Goal: Navigation & Orientation: Find specific page/section

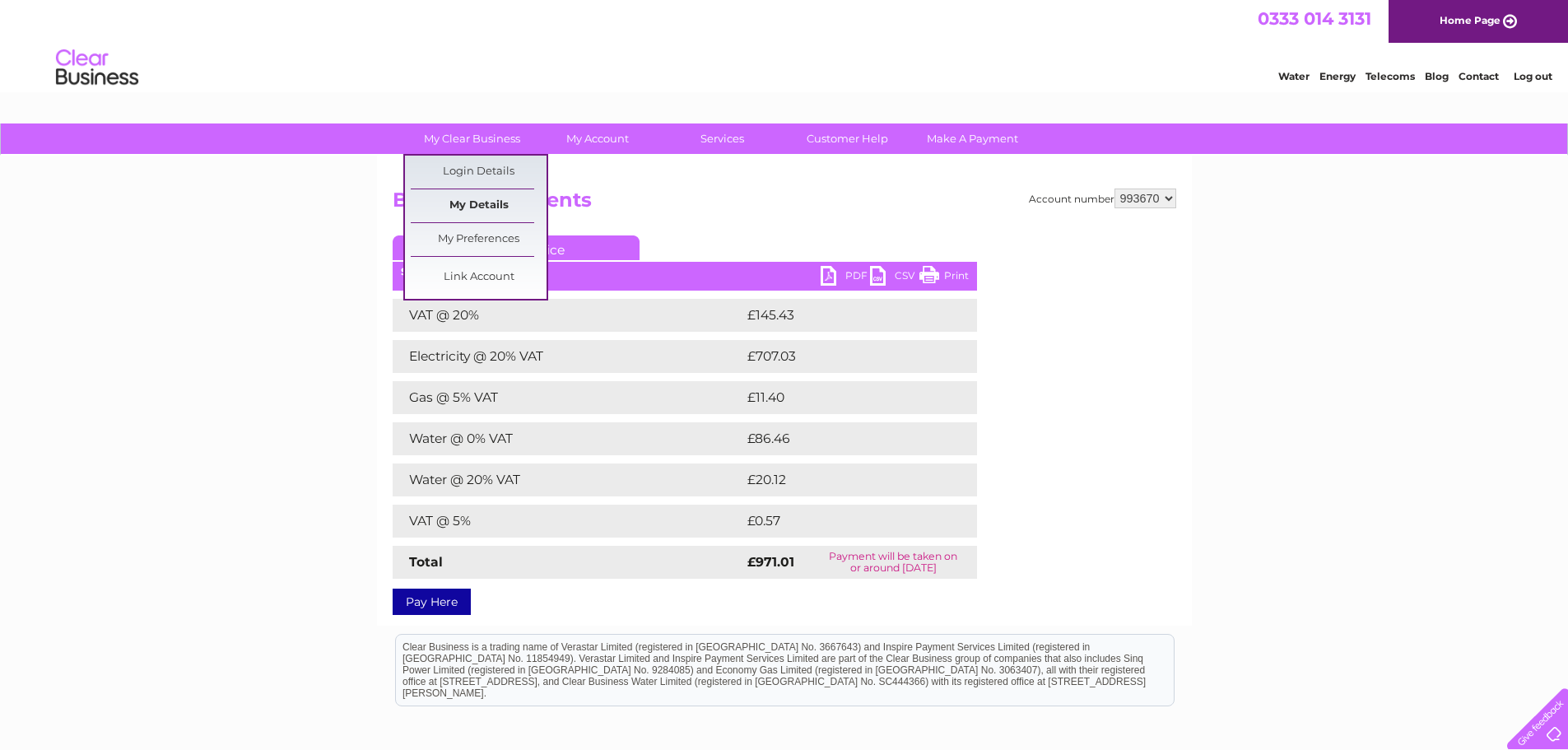
click at [460, 194] on link "My Details" at bounding box center [479, 206] width 136 height 33
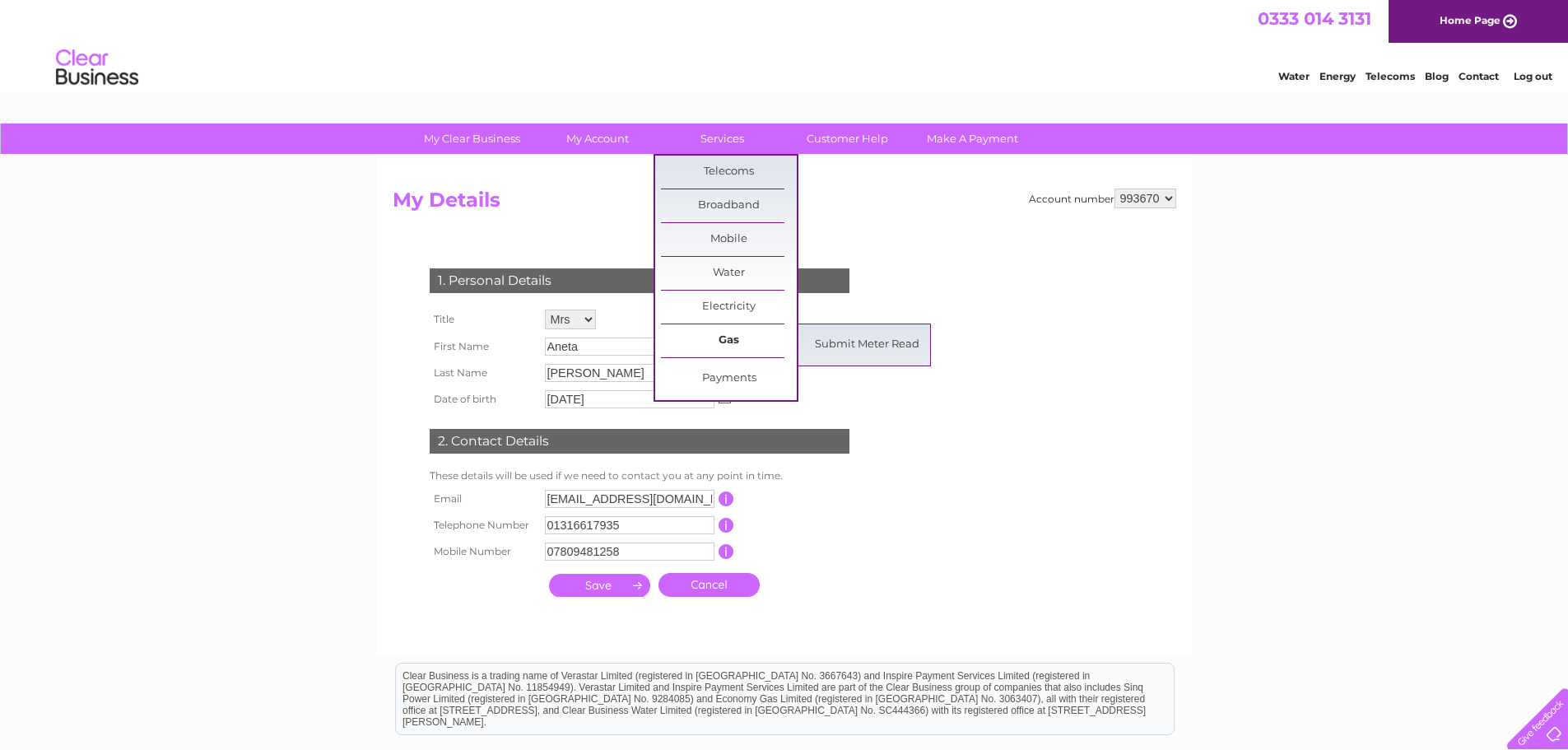
click at [735, 342] on link "Gas" at bounding box center [729, 341] width 136 height 33
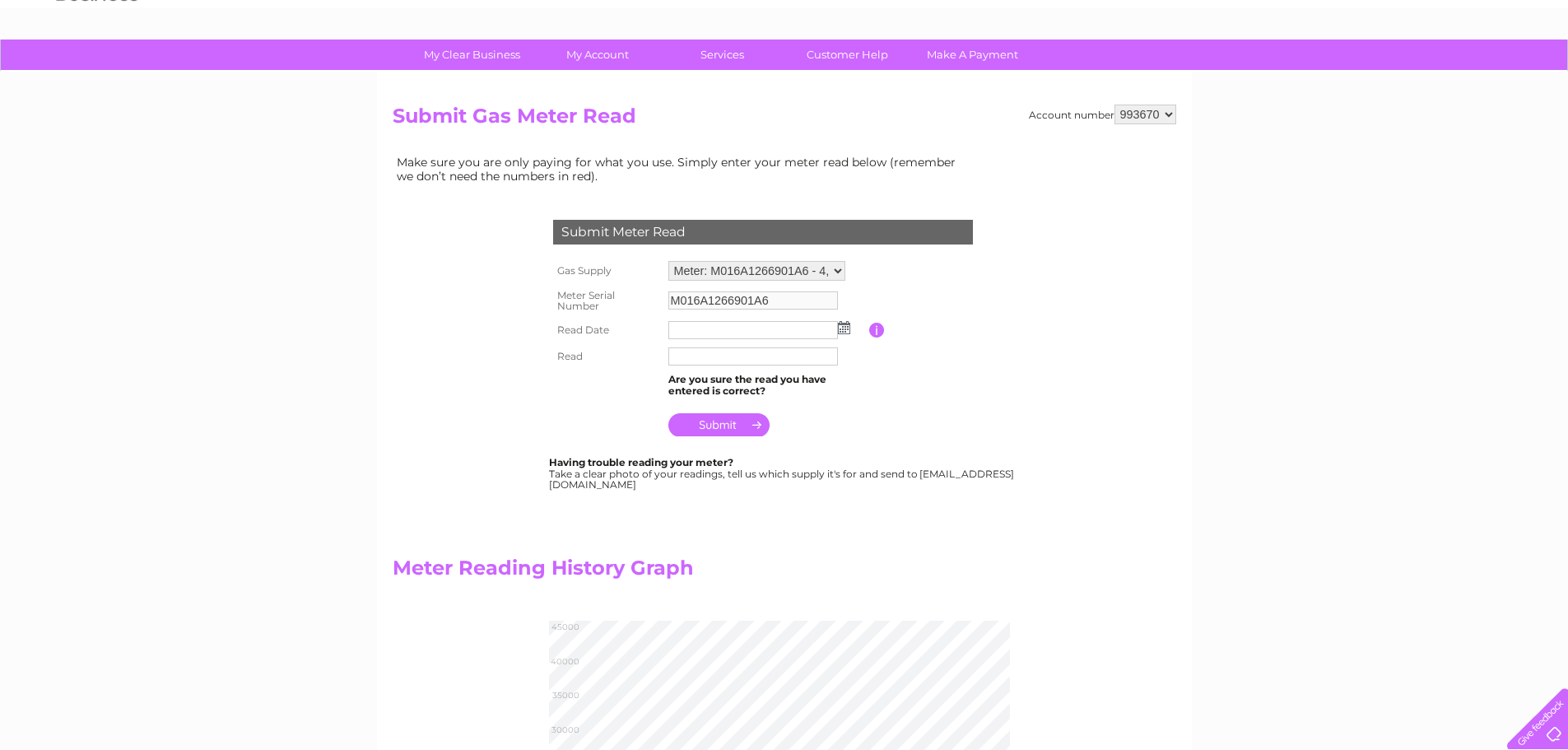
scroll to position [82, 0]
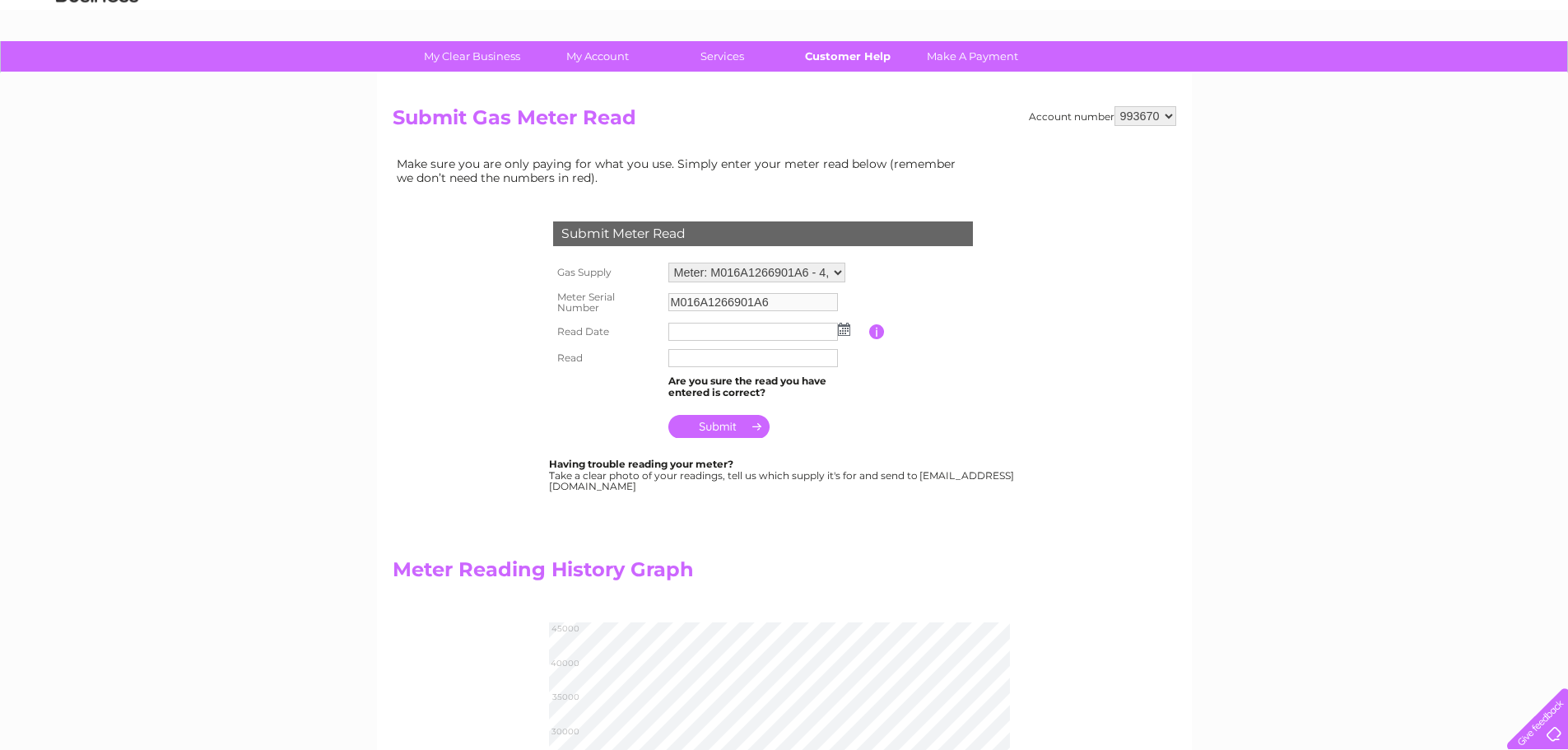
click at [840, 56] on link "Customer Help" at bounding box center [848, 57] width 136 height 31
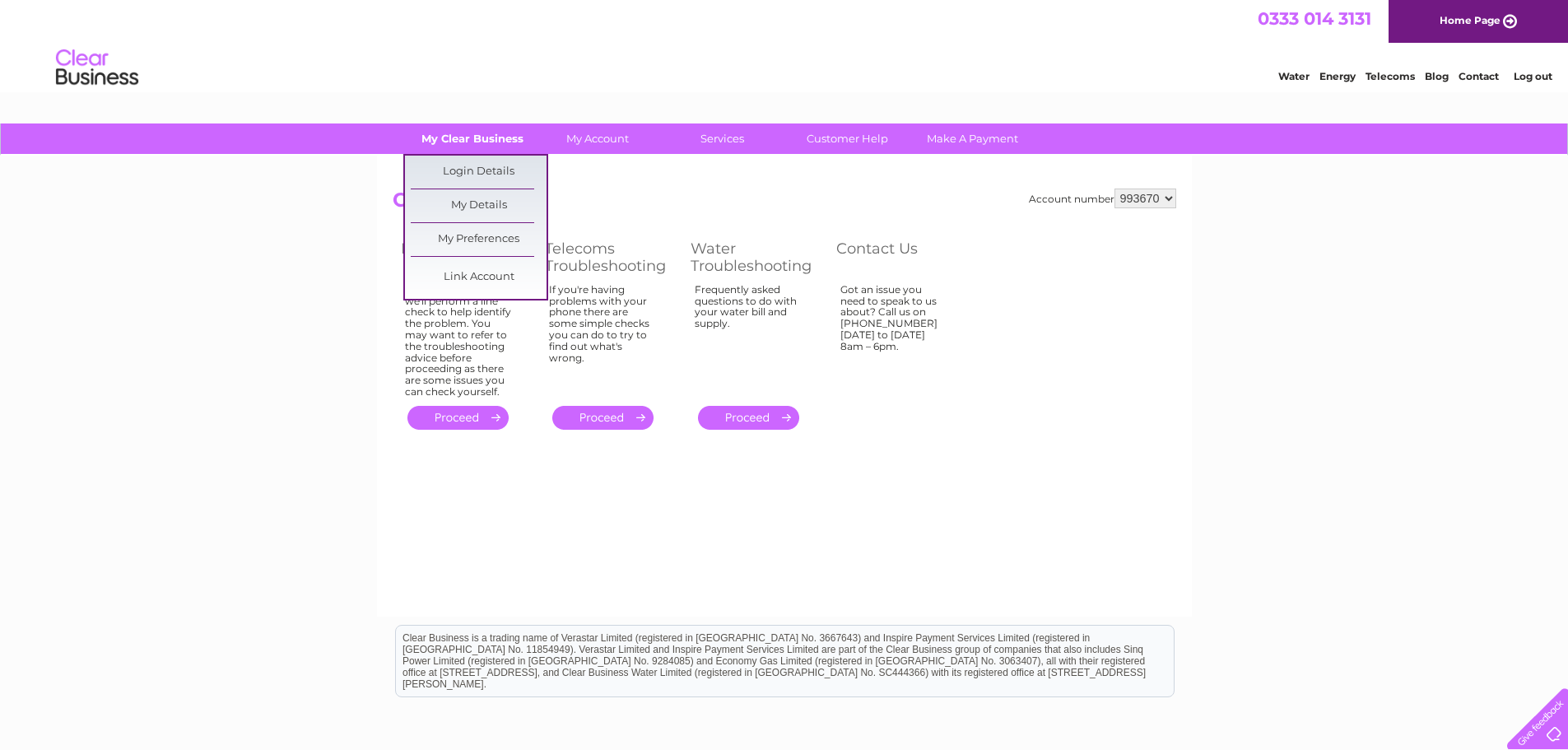
click at [452, 144] on link "My Clear Business" at bounding box center [472, 139] width 136 height 31
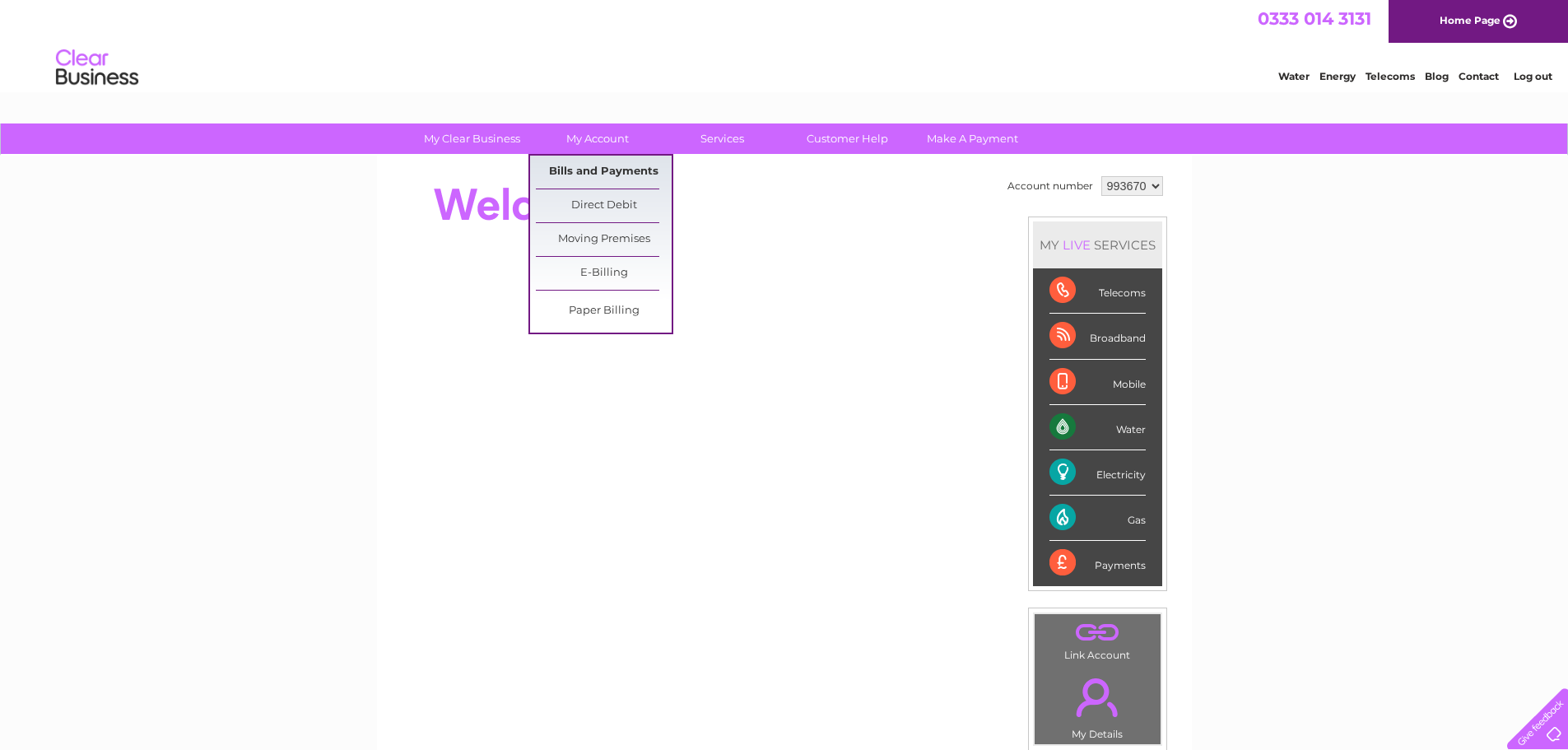
click at [599, 162] on link "Bills and Payments" at bounding box center [603, 171] width 136 height 33
click at [599, 172] on link "Bills and Payments" at bounding box center [603, 171] width 136 height 33
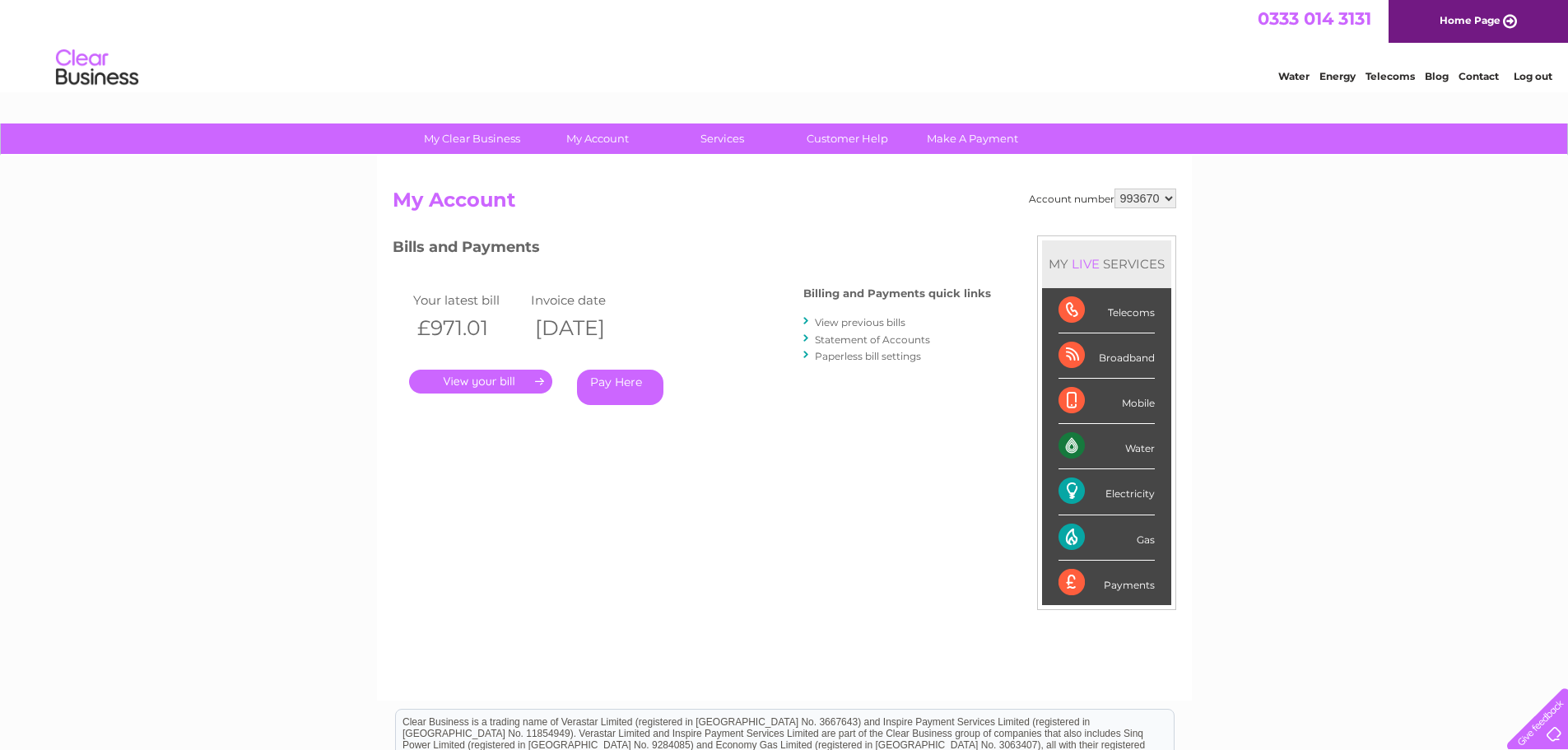
click at [835, 341] on link "Statement of Accounts" at bounding box center [873, 339] width 115 height 12
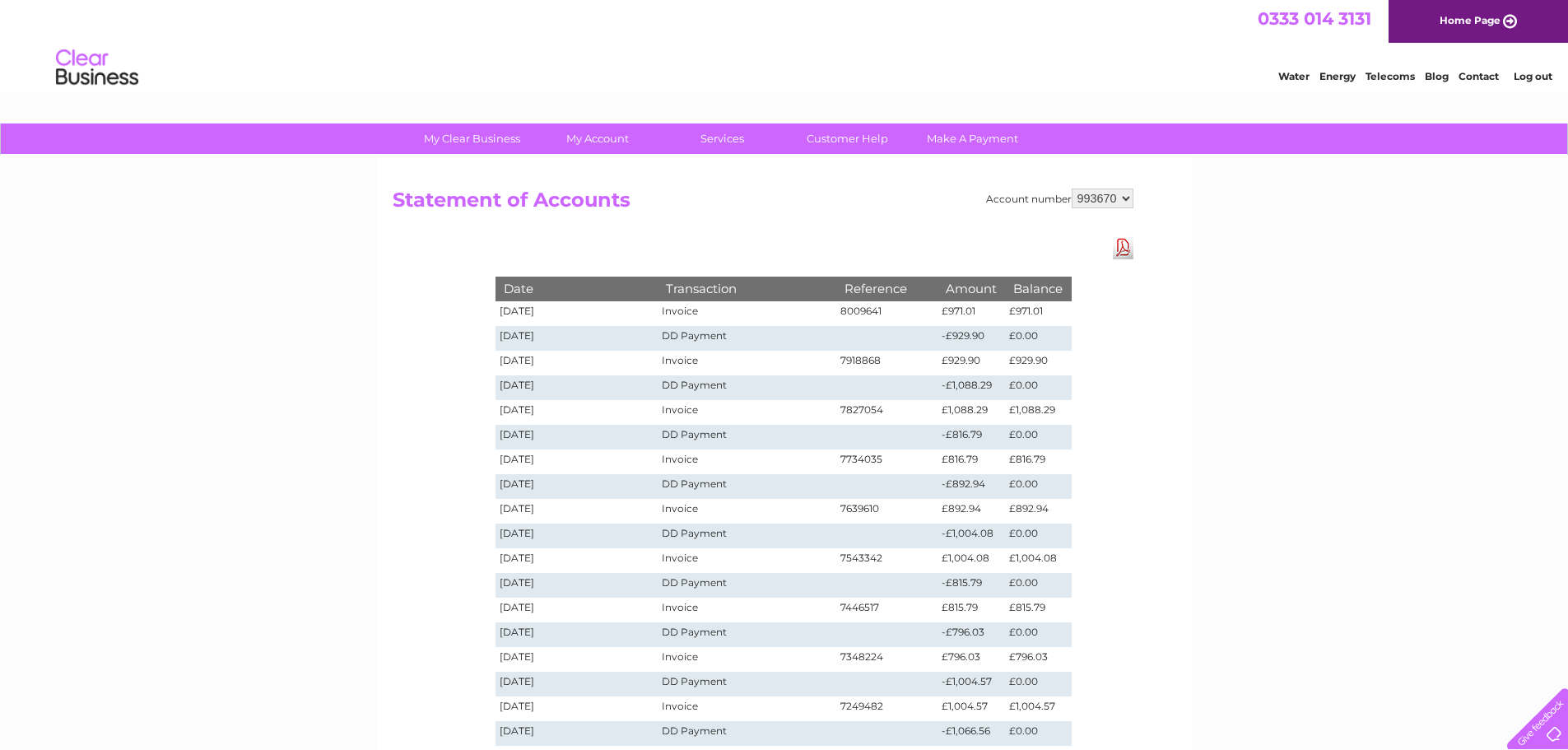
click at [91, 68] on img at bounding box center [98, 68] width 84 height 50
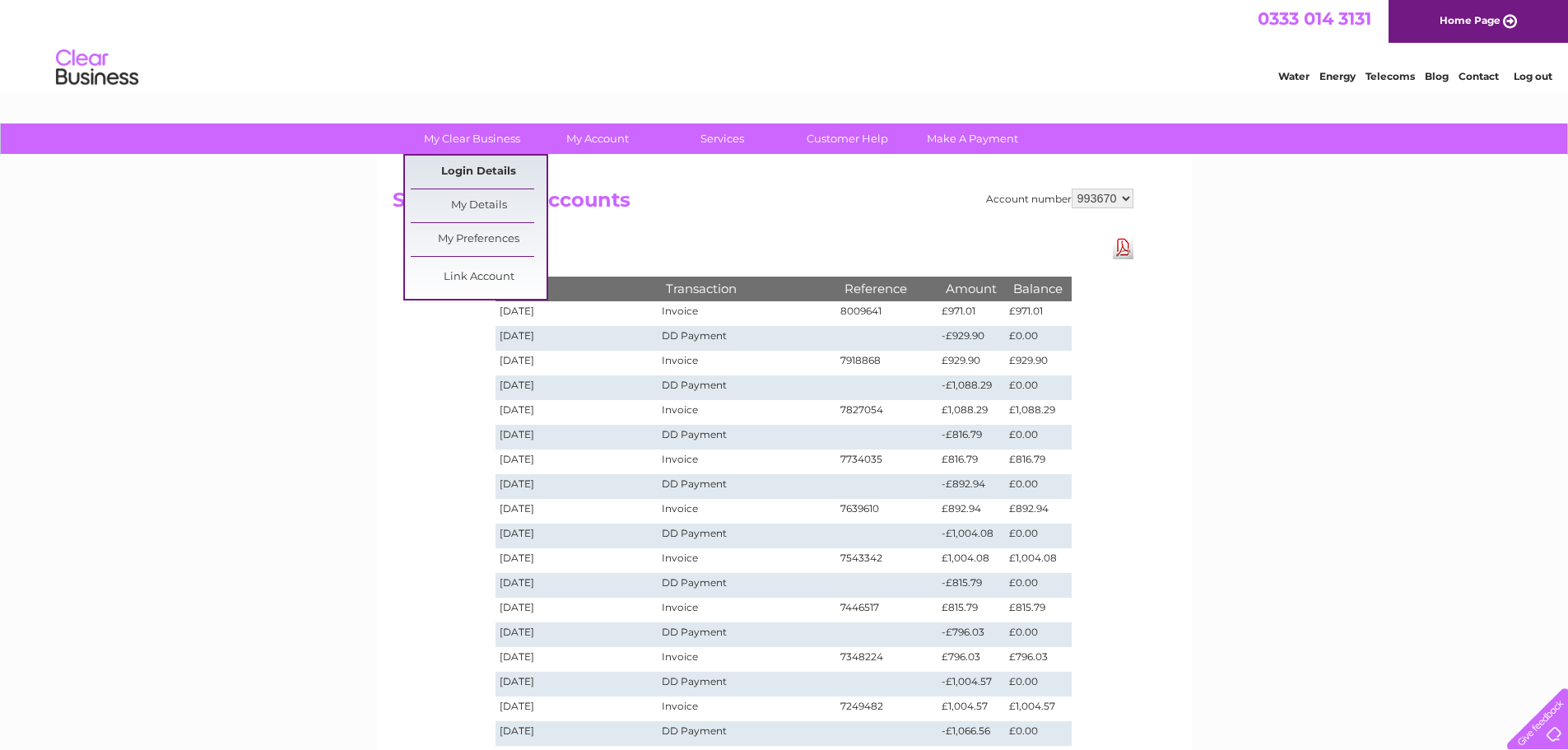
click at [500, 164] on link "Login Details" at bounding box center [479, 171] width 136 height 33
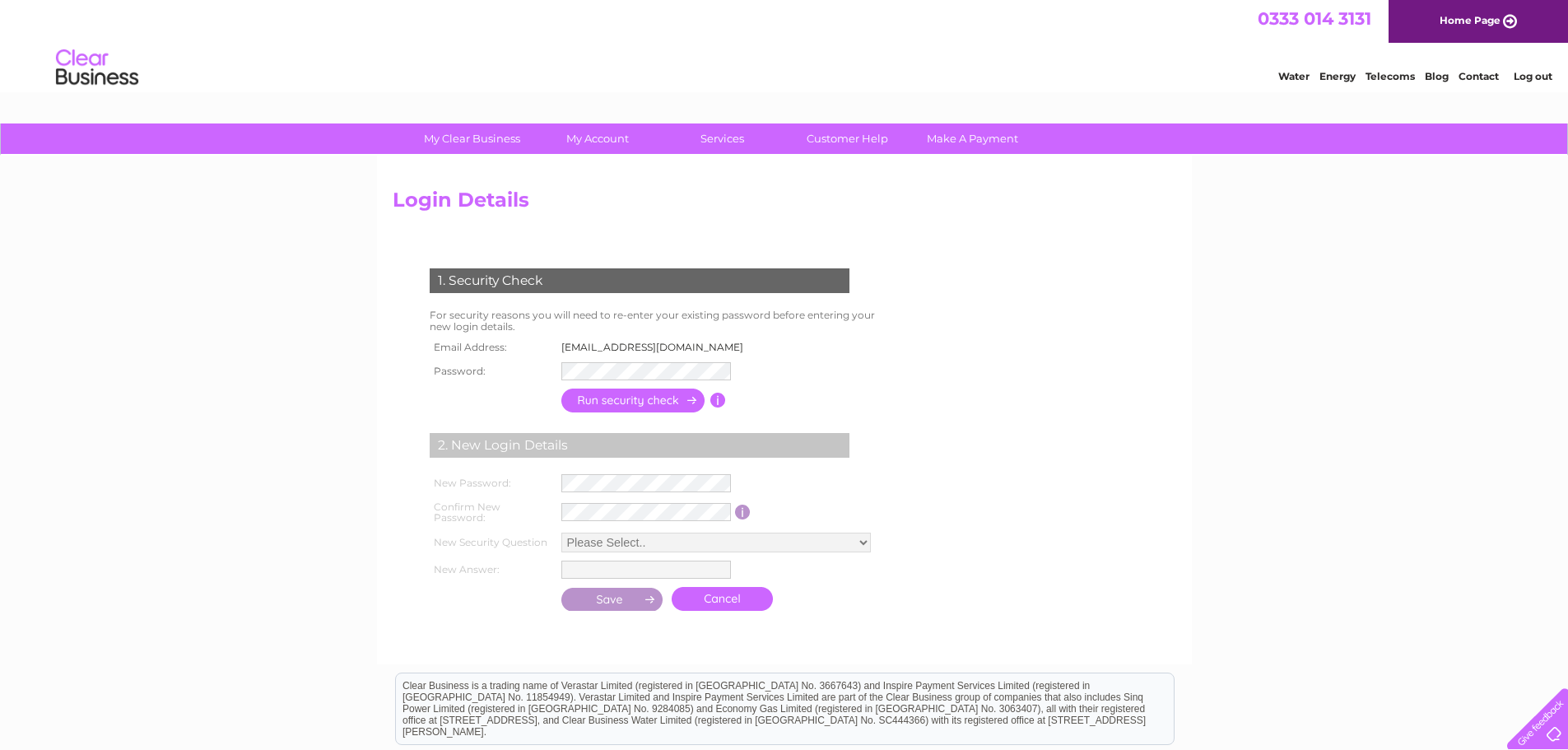
click at [1472, 76] on link "Contact" at bounding box center [1479, 76] width 40 height 12
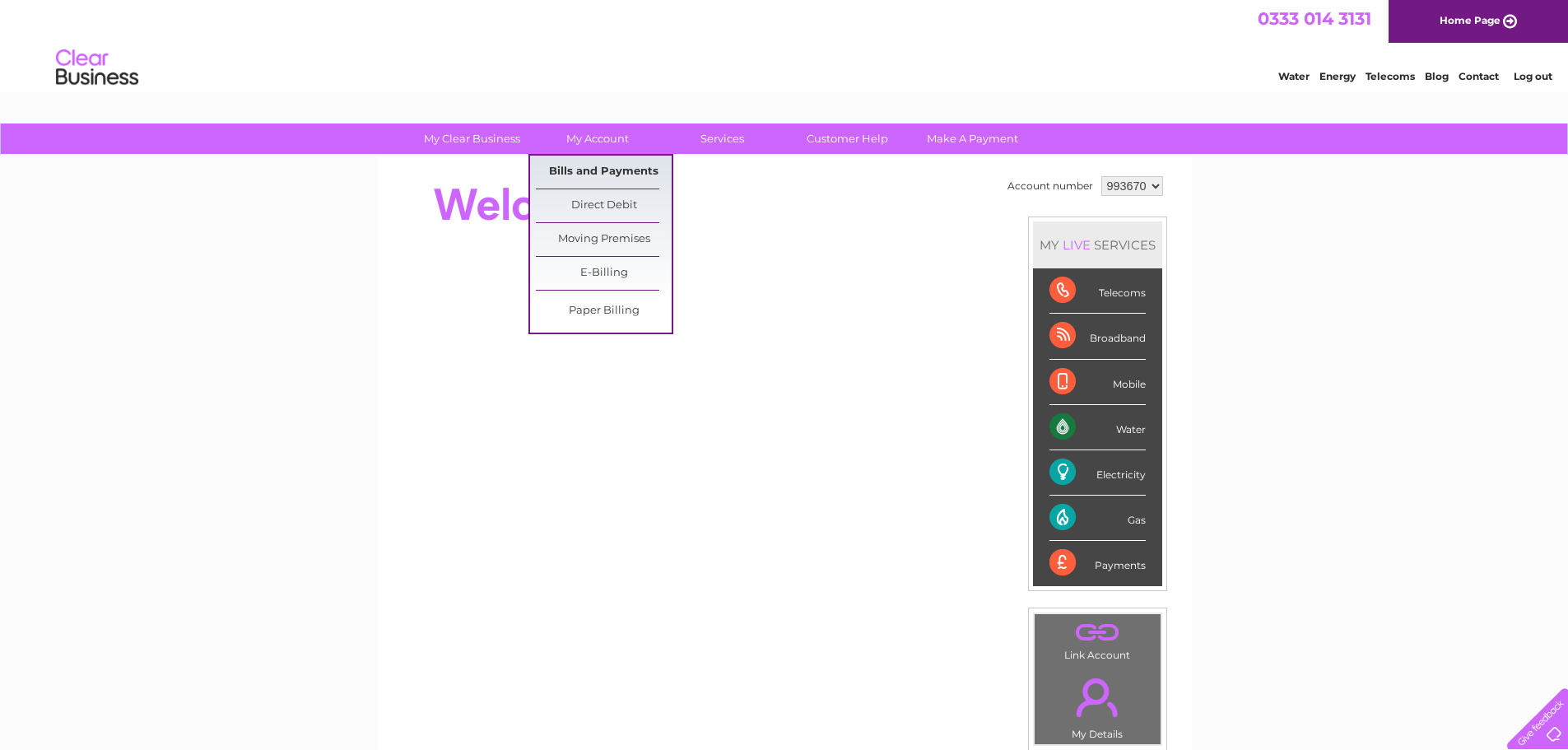
click at [624, 175] on link "Bills and Payments" at bounding box center [603, 171] width 136 height 33
